Goal: Information Seeking & Learning: Learn about a topic

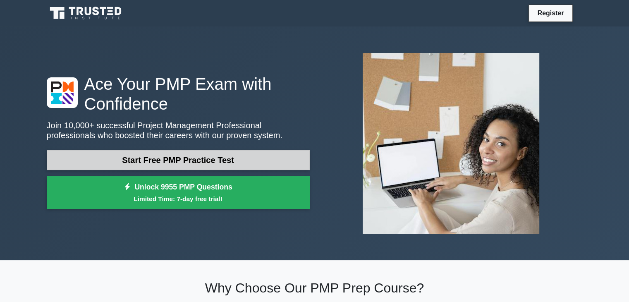
click at [181, 160] on link "Start Free PMP Practice Test" at bounding box center [178, 160] width 263 height 20
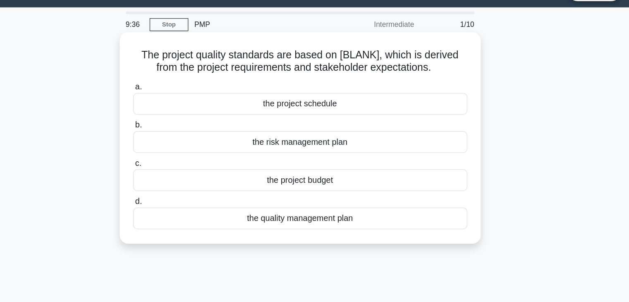
click at [303, 200] on div "the quality management plan" at bounding box center [315, 195] width 268 height 17
click at [181, 185] on input "d. the quality management plan" at bounding box center [181, 181] width 0 height 5
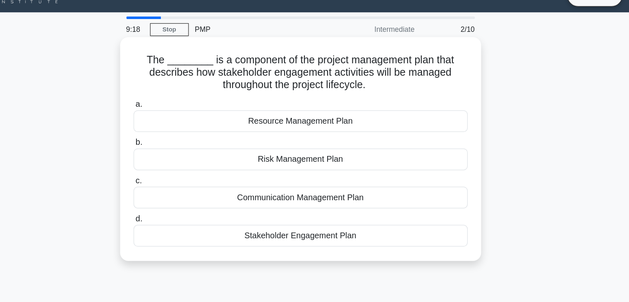
click at [298, 207] on div "Stakeholder Engagement Plan" at bounding box center [315, 205] width 268 height 17
click at [181, 195] on input "d. Stakeholder Engagement Plan" at bounding box center [181, 191] width 0 height 5
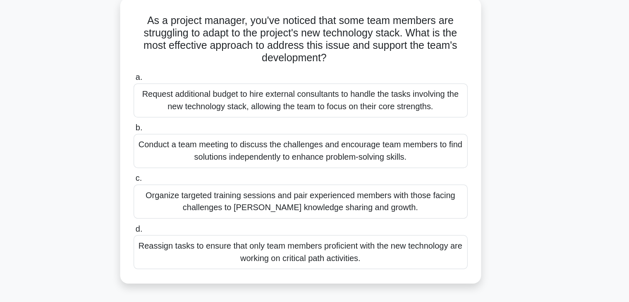
click at [318, 205] on div "Organize targeted training sessions and pair experienced members with those fac…" at bounding box center [315, 209] width 268 height 27
click at [181, 194] on input "c. Organize targeted training sessions and pair experienced members with those …" at bounding box center [181, 190] width 0 height 5
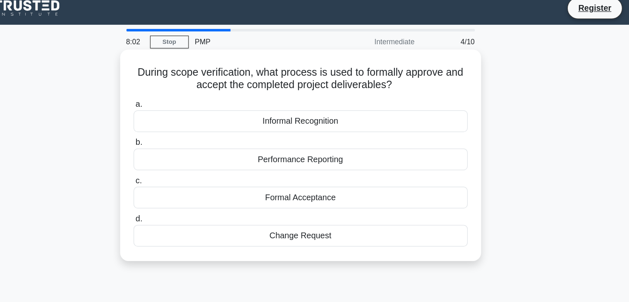
click at [321, 136] on div "Performance Reporting" at bounding box center [315, 134] width 268 height 17
click at [181, 124] on input "b. Performance Reporting" at bounding box center [181, 120] width 0 height 5
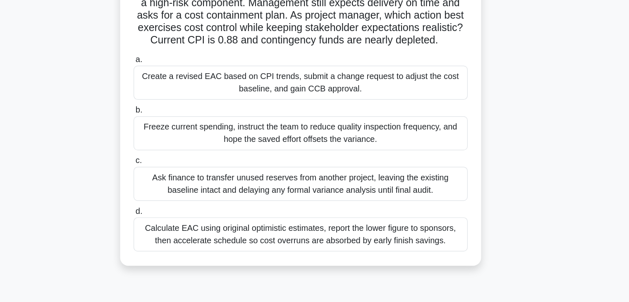
scroll to position [25, 0]
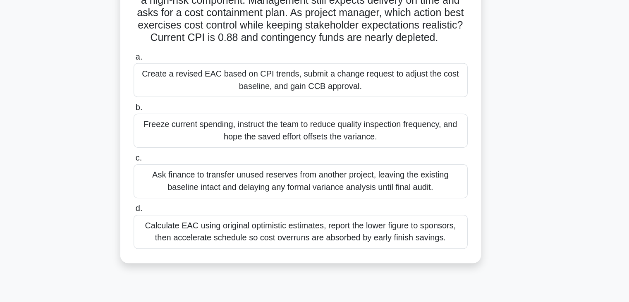
click at [314, 209] on div "Ask finance to transfer unused reserves from another project, leaving the exist…" at bounding box center [315, 204] width 268 height 27
click at [181, 189] on input "c. Ask finance to transfer unused reserves from another project, leaving the ex…" at bounding box center [181, 185] width 0 height 5
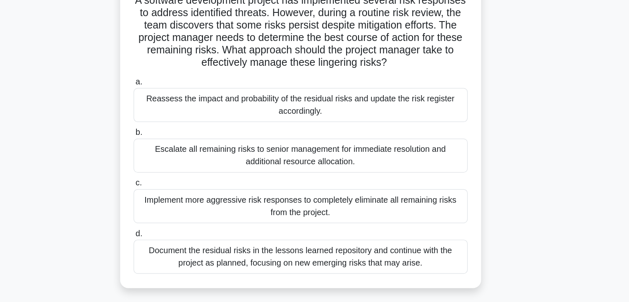
scroll to position [7, 0]
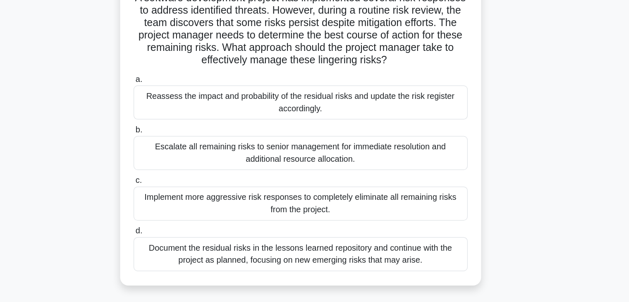
click at [319, 185] on div "Escalate all remaining risks to senior management for immediate resolution and …" at bounding box center [315, 182] width 268 height 27
click at [181, 167] on input "b. Escalate all remaining risks to senior management for immediate resolution a…" at bounding box center [181, 163] width 0 height 5
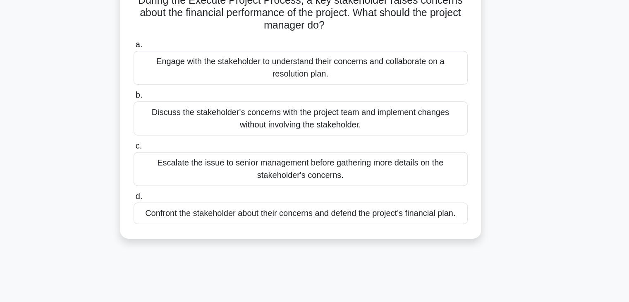
scroll to position [0, 0]
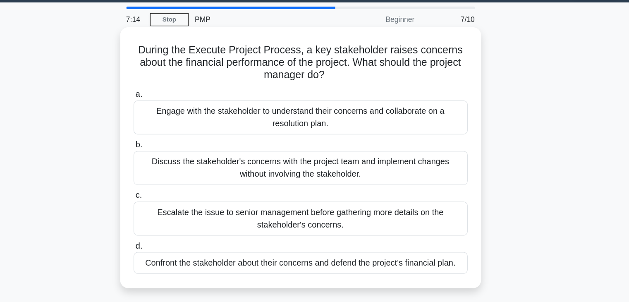
click at [315, 127] on div "Engage with the stakeholder to understand their concerns and collaborate on a r…" at bounding box center [315, 118] width 268 height 27
click at [181, 103] on input "a. Engage with the stakeholder to understand their concerns and collaborate on …" at bounding box center [181, 100] width 0 height 5
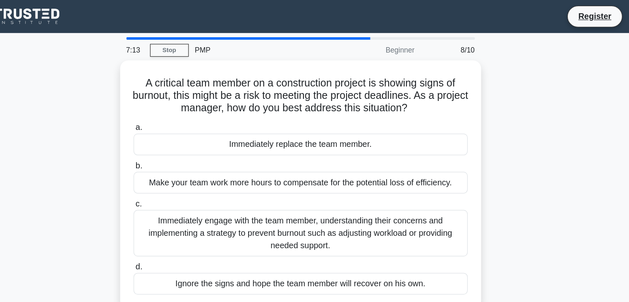
click at [315, 102] on label "a. Immediately replace the team member." at bounding box center [315, 110] width 268 height 27
click at [181, 102] on input "a. Immediately replace the team member." at bounding box center [181, 102] width 0 height 5
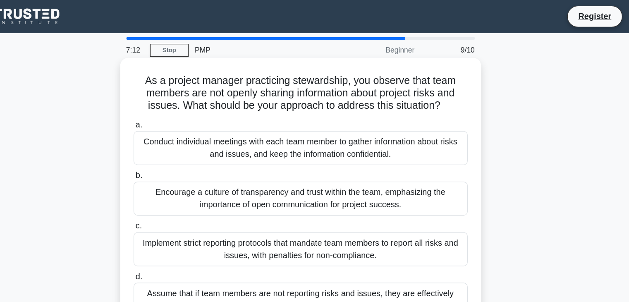
click at [314, 110] on div "Conduct individual meetings with each team member to gather information about r…" at bounding box center [315, 118] width 268 height 27
click at [181, 103] on input "a. Conduct individual meetings with each team member to gather information abou…" at bounding box center [181, 100] width 0 height 5
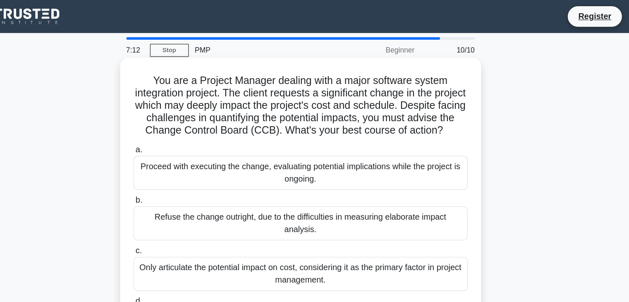
click at [312, 110] on h5 "You are a Project Manager dealing with a major software system integration proj…" at bounding box center [314, 85] width 269 height 50
click at [308, 135] on label "a. Proceed with executing the change, evaluating potential implications while t…" at bounding box center [315, 133] width 268 height 37
click at [181, 123] on input "a. Proceed with executing the change, evaluating potential implications while t…" at bounding box center [181, 119] width 0 height 5
